Goal: Check status: Check status

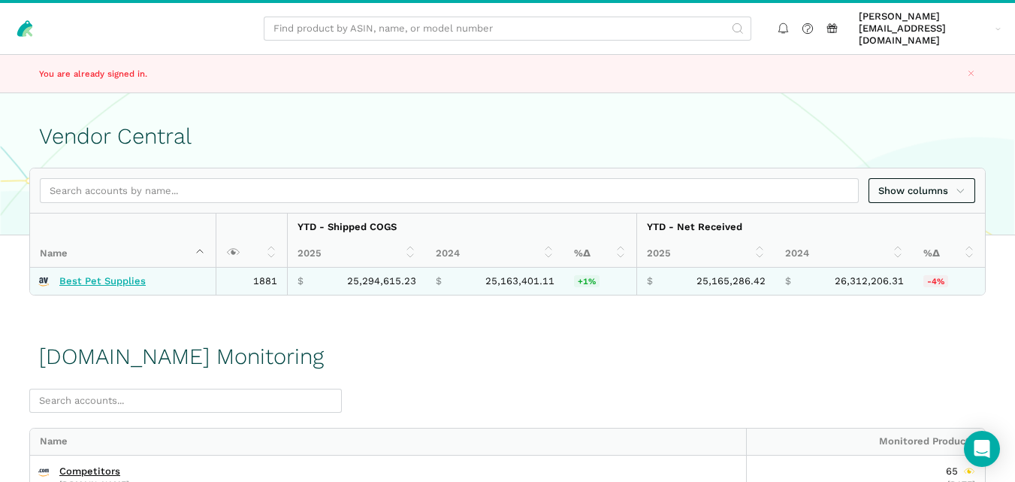
click at [107, 275] on link "Best Pet Supplies" at bounding box center [102, 281] width 86 height 12
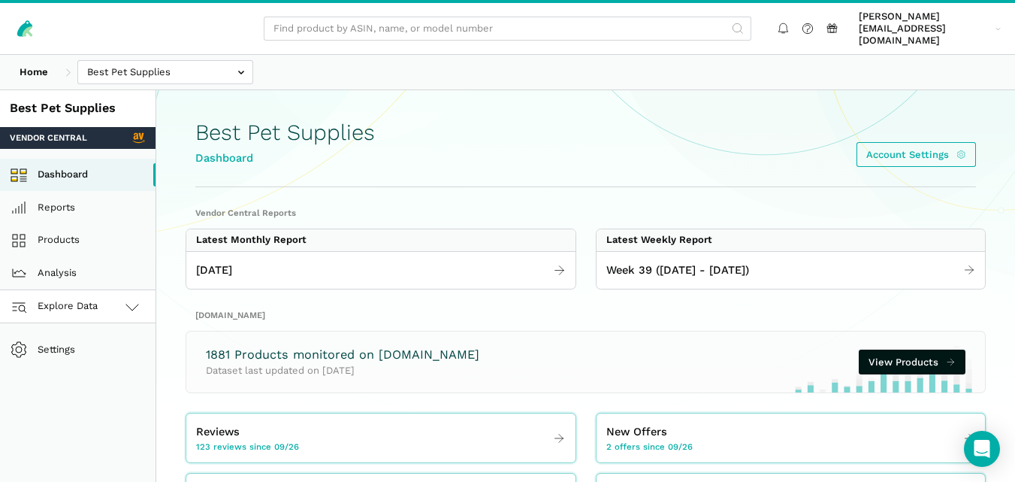
click at [107, 290] on link "Explore Data" at bounding box center [78, 306] width 156 height 33
click at [84, 356] on link "Amazon.com" at bounding box center [78, 372] width 156 height 33
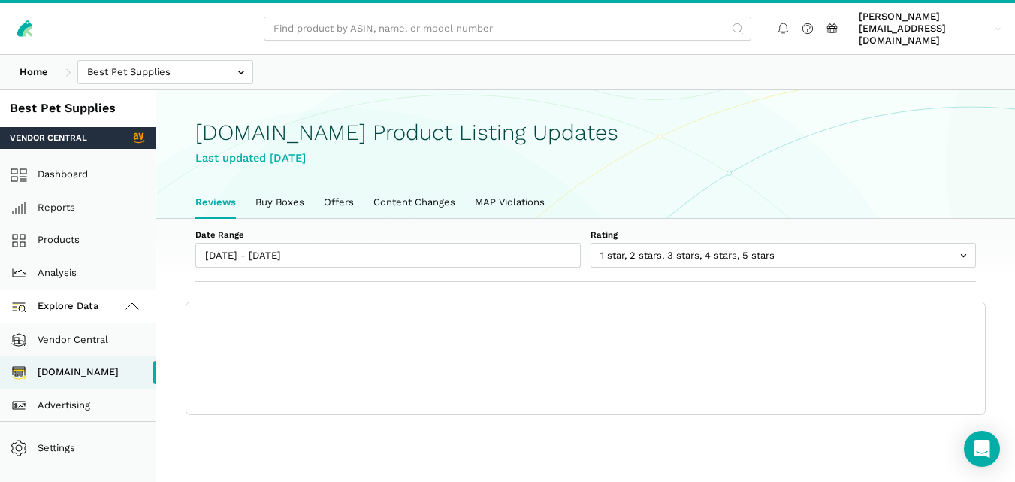
scroll to position [5, 0]
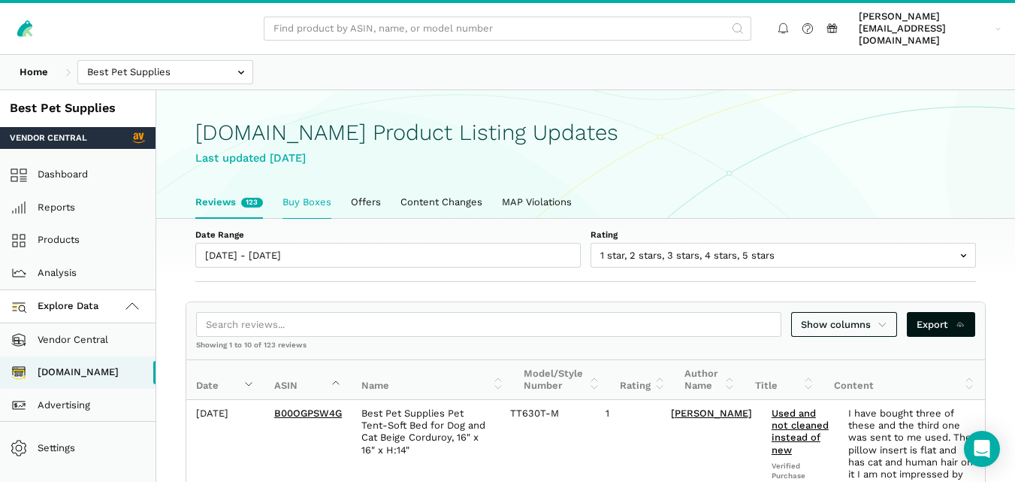
click at [310, 192] on link "Buy Boxes" at bounding box center [307, 202] width 68 height 32
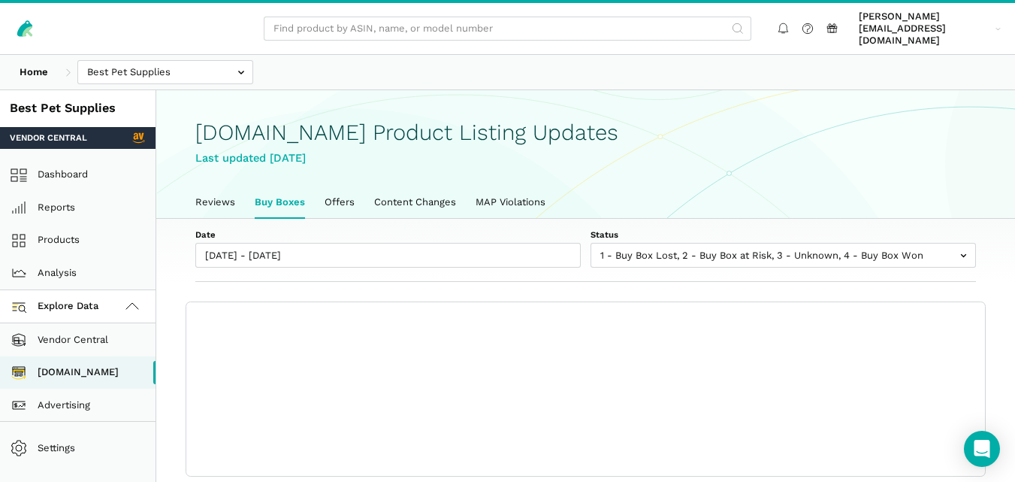
scroll to position [5, 0]
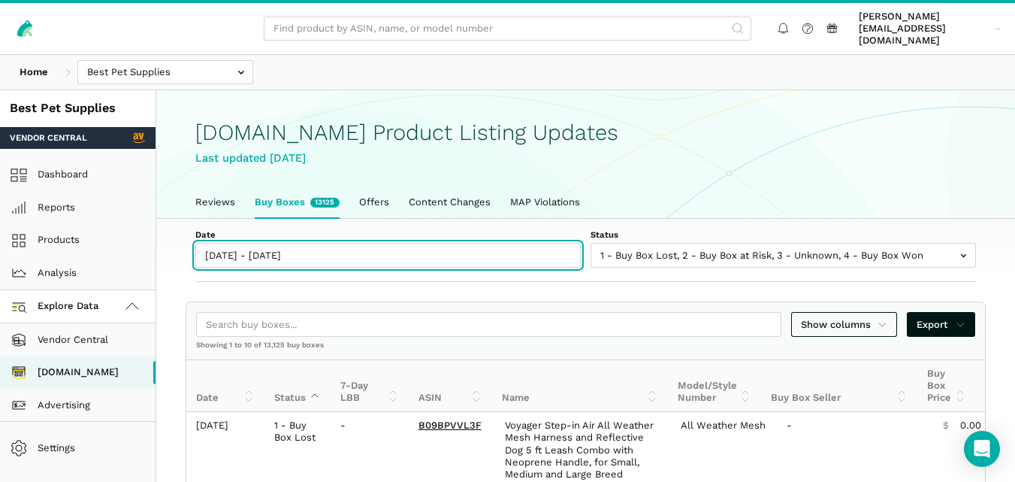
type input "09/26/2025"
type input "10/03/2025"
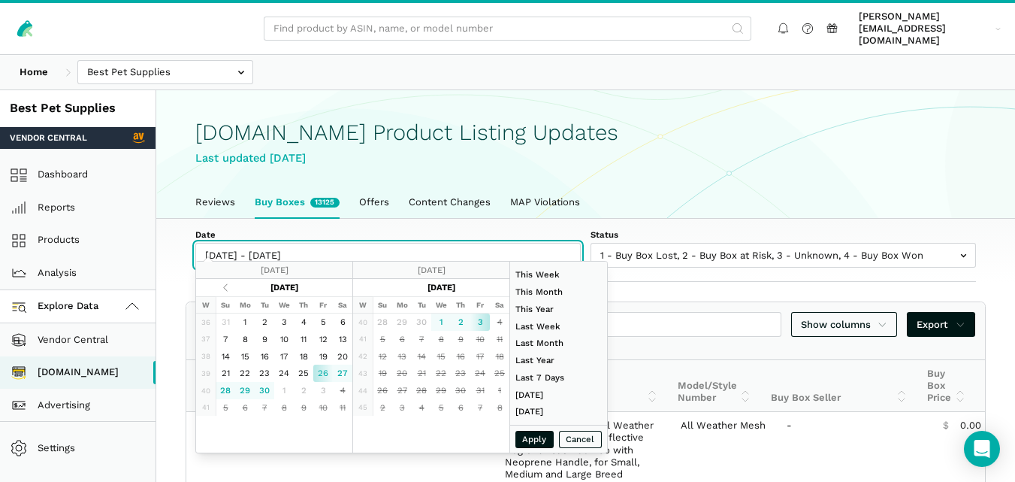
click at [298, 244] on input "[DATE] - [DATE]" at bounding box center [388, 255] width 386 height 25
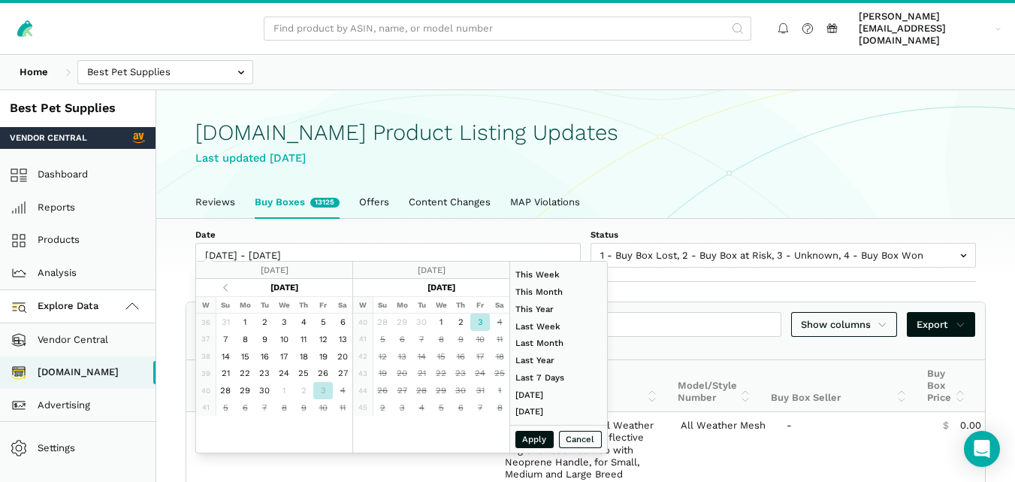
type input "01/01/2024"
type input "12/31/2024"
type input "09/27/2025"
type input "10/03/2025"
type input "09/14/2025"
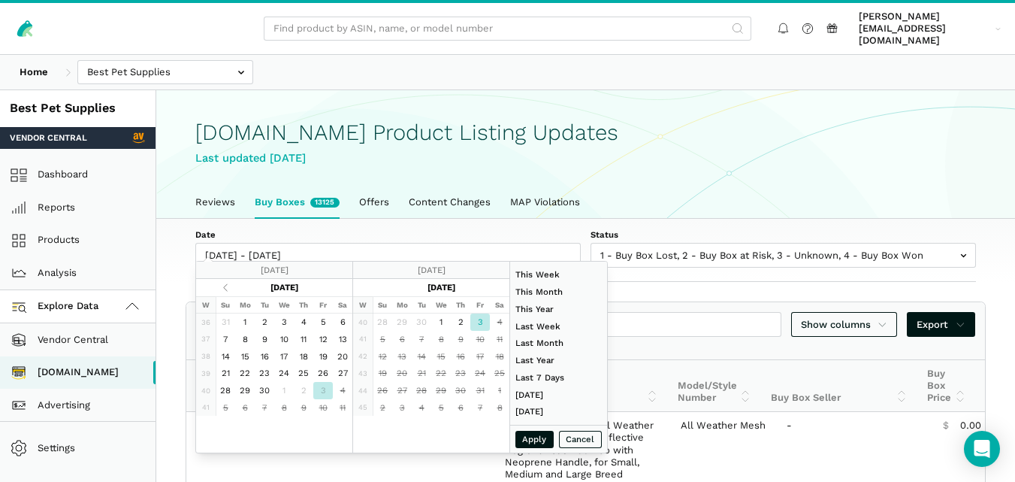
type input "09/20/2025"
type input "08/01/2025"
type input "08/31/2025"
type input "10/03/2025"
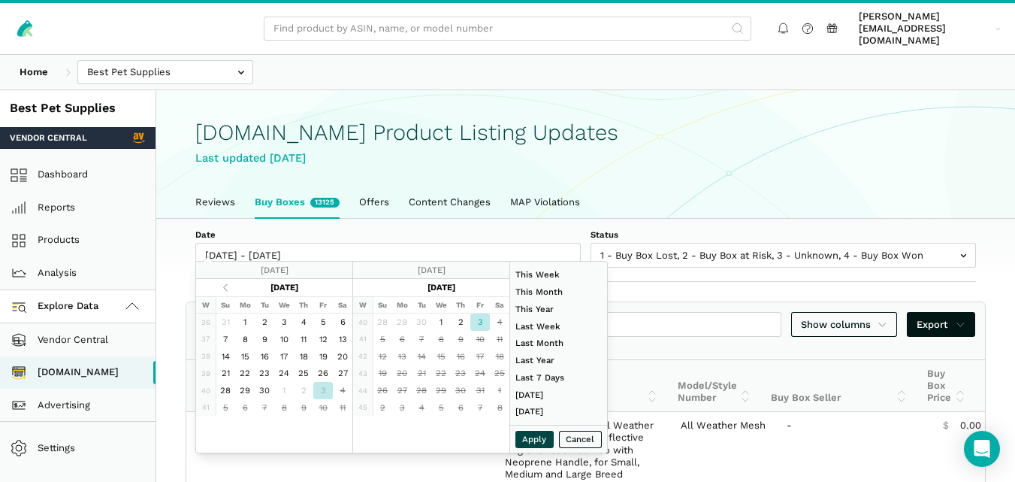
click at [540, 441] on button "Apply" at bounding box center [535, 439] width 39 height 17
type input "10/03/2025 - 10/03/2025"
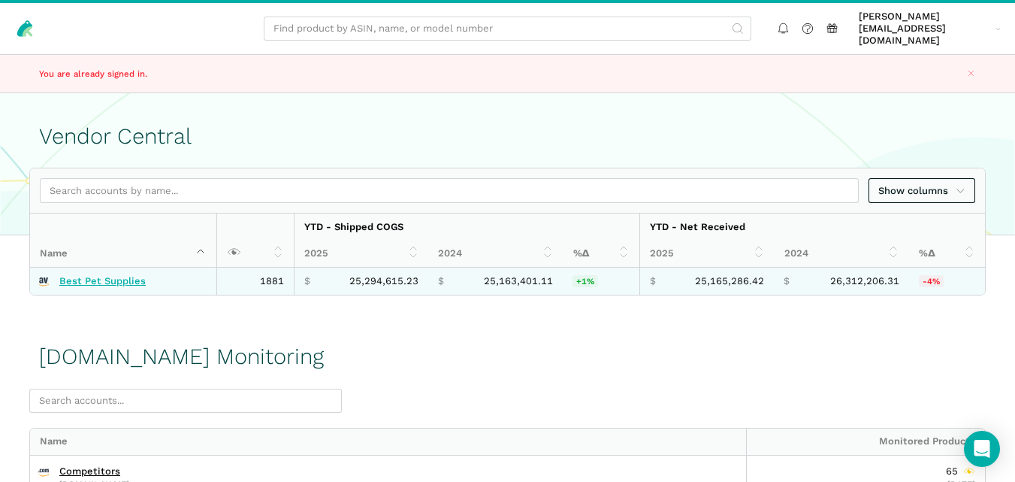
click at [129, 275] on link "Best Pet Supplies" at bounding box center [102, 281] width 86 height 12
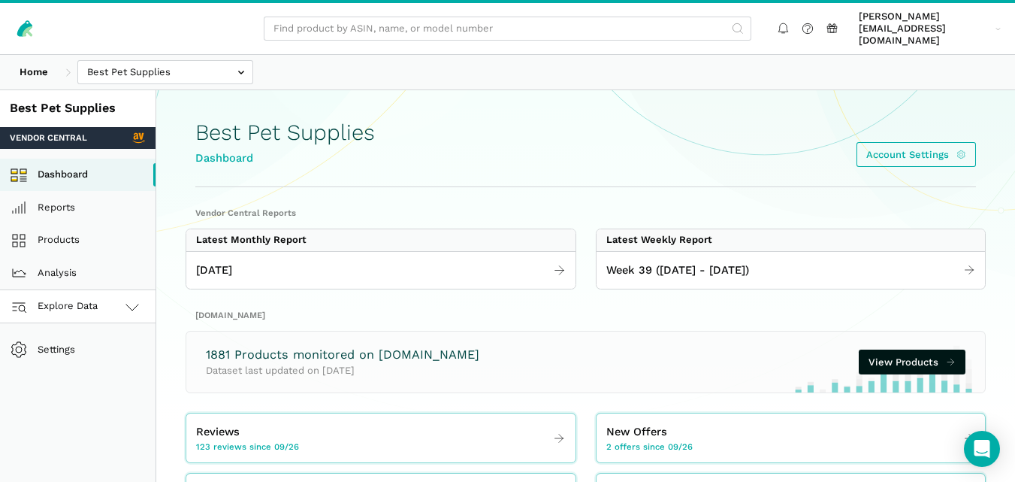
click at [122, 290] on link "Explore Data" at bounding box center [78, 306] width 156 height 33
click at [102, 358] on link "[DOMAIN_NAME]" at bounding box center [78, 372] width 156 height 33
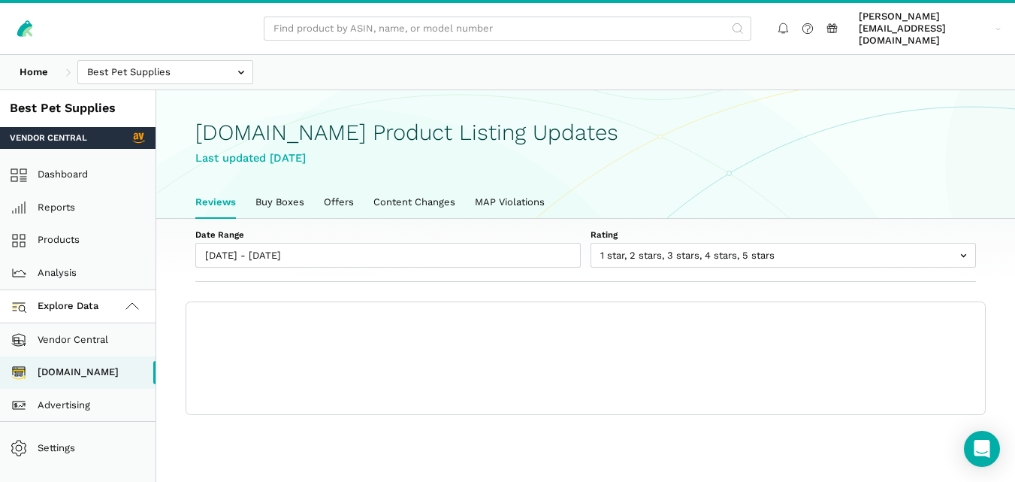
scroll to position [5, 0]
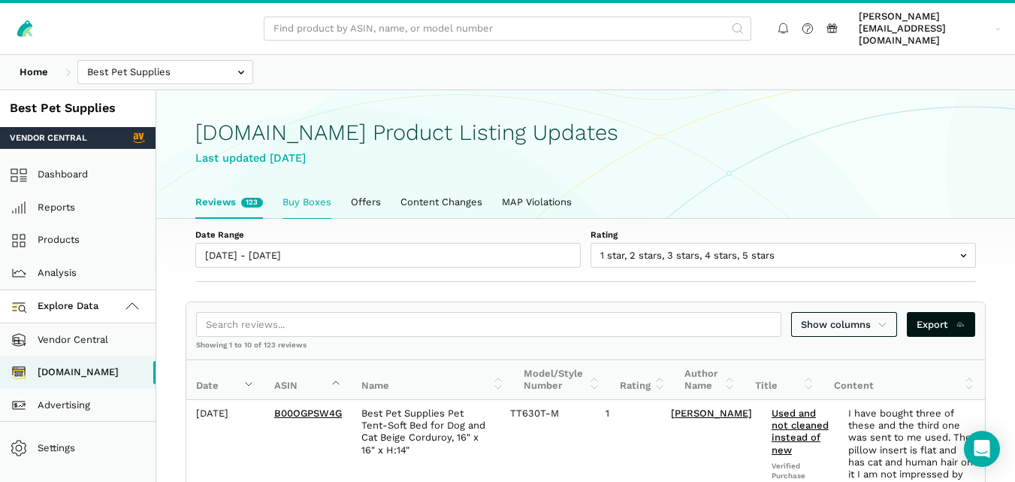
click at [309, 186] on link "Buy Boxes" at bounding box center [307, 202] width 68 height 32
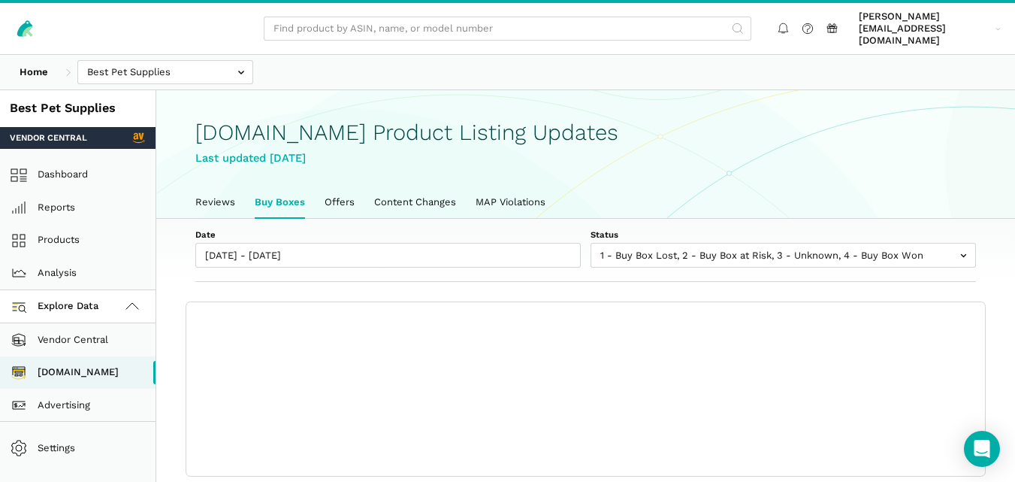
scroll to position [5, 0]
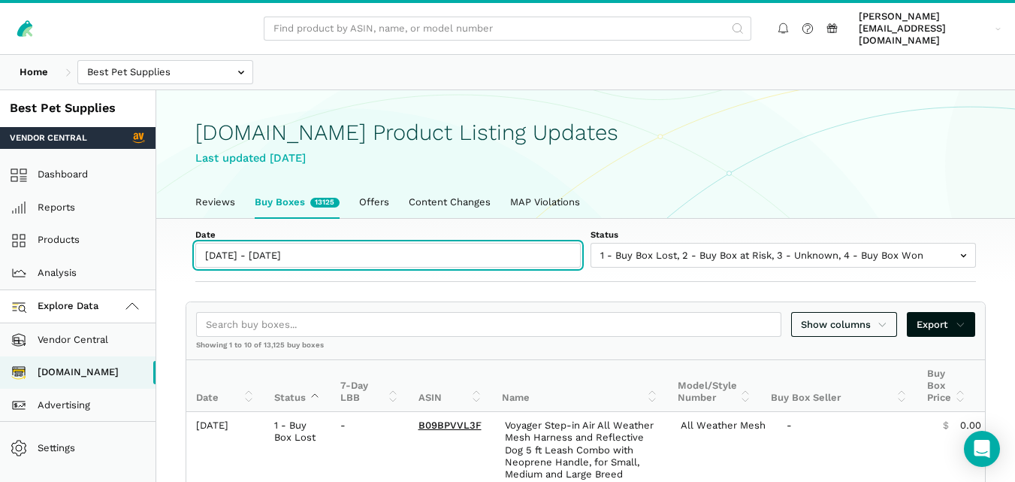
type input "[DATE]"
click at [301, 247] on input "[DATE] - [DATE]" at bounding box center [388, 255] width 386 height 25
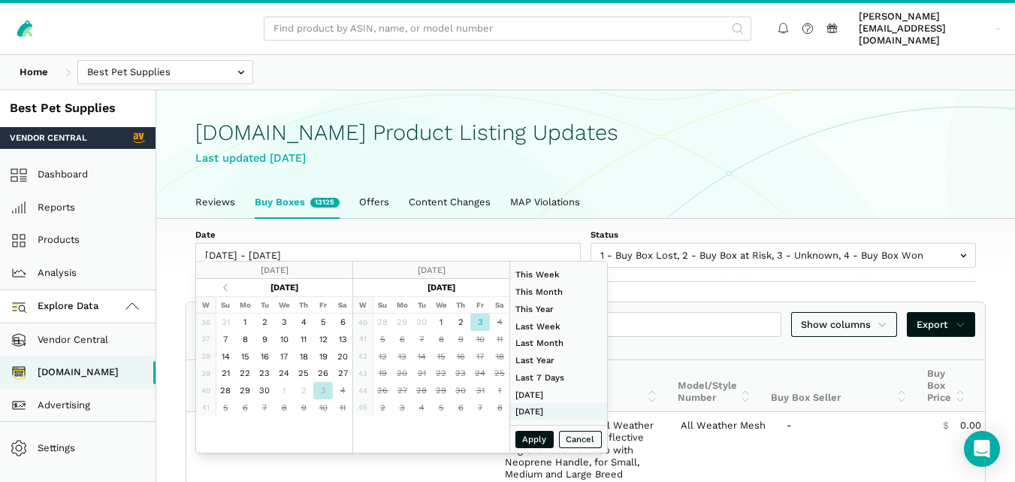
type input "09/14/2025"
type input "09/20/2025"
type input "08/01/2025"
type input "08/31/2025"
type input "10/03/2025"
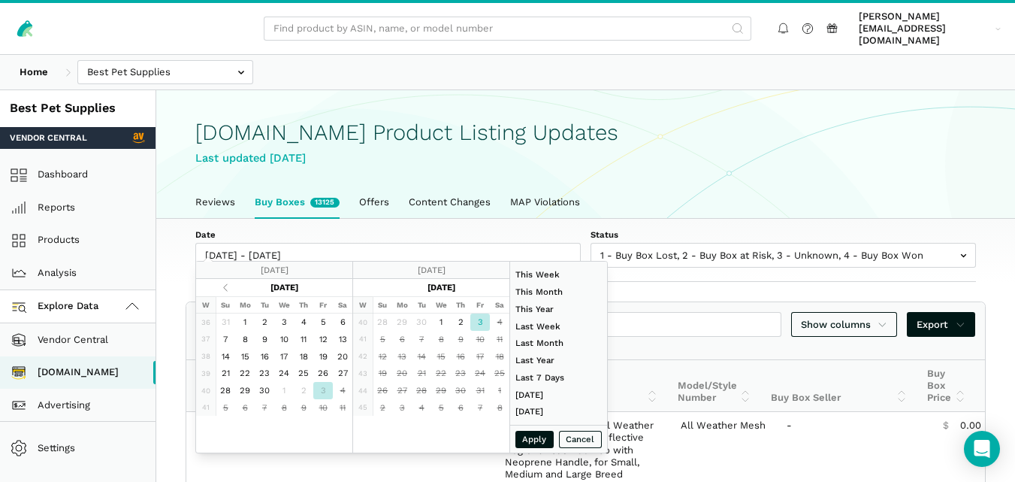
type input "10/03/2025"
click at [531, 431] on button "Apply" at bounding box center [535, 439] width 39 height 17
type input "10/03/2025 - 10/03/2025"
